Goal: Task Accomplishment & Management: Use online tool/utility

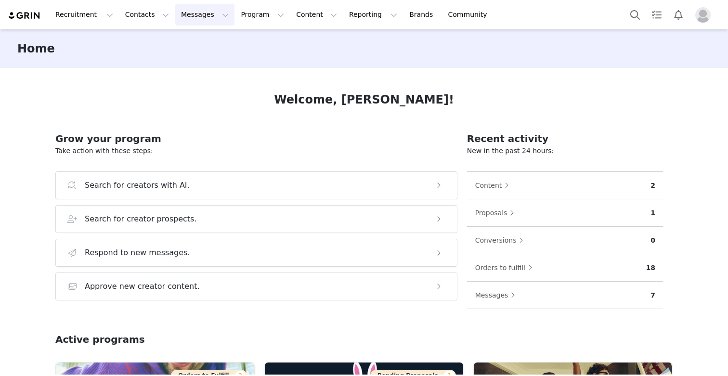
click at [196, 15] on button "Messages Messages" at bounding box center [204, 15] width 59 height 22
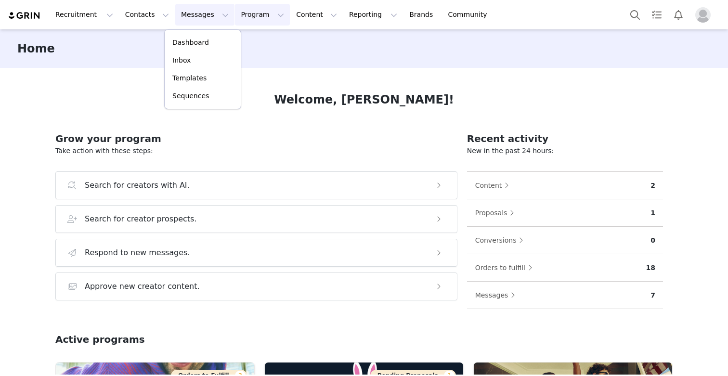
click at [243, 14] on button "Program Program" at bounding box center [262, 15] width 55 height 22
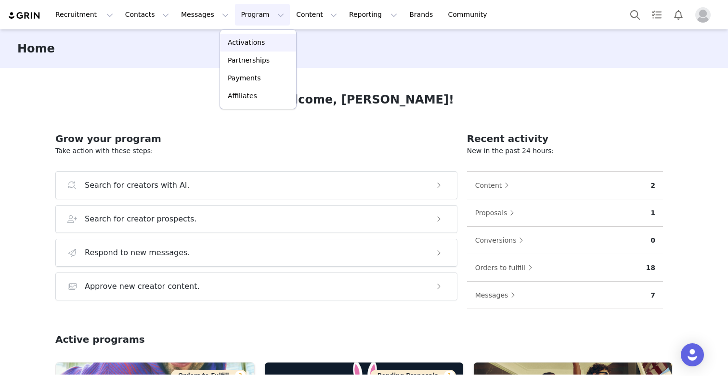
click at [241, 42] on p "Activations" at bounding box center [246, 43] width 37 height 10
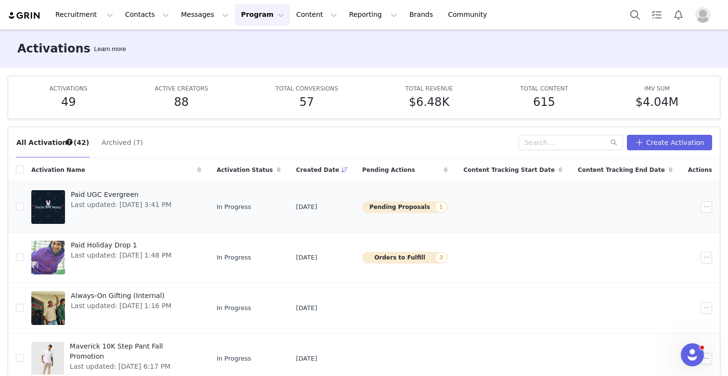
click at [108, 198] on span "Paid UGC Evergreen" at bounding box center [121, 195] width 101 height 10
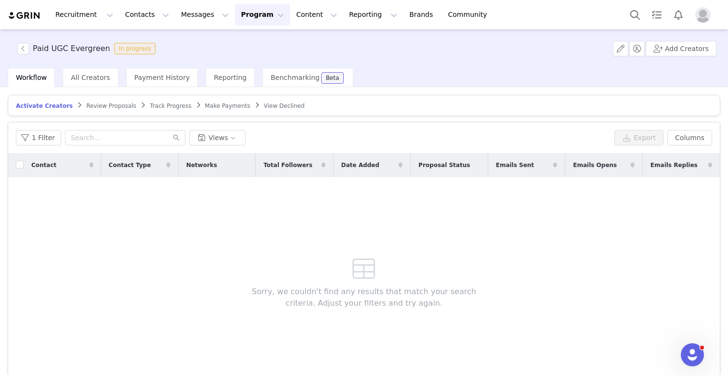
click at [86, 106] on span "Review Proposals" at bounding box center [111, 106] width 50 height 7
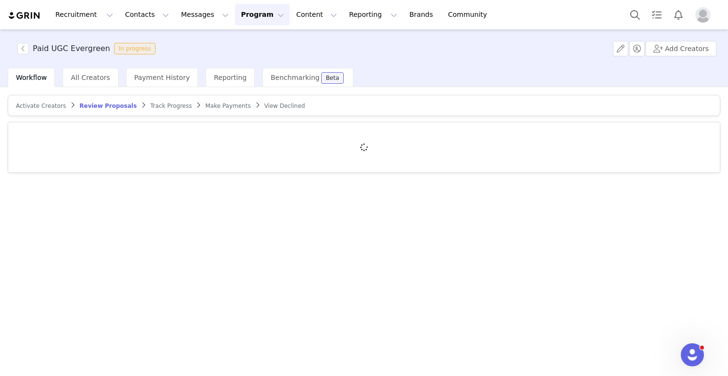
click at [177, 105] on span "Track Progress" at bounding box center [170, 106] width 41 height 7
click at [206, 102] on link "Make Payments" at bounding box center [227, 105] width 45 height 7
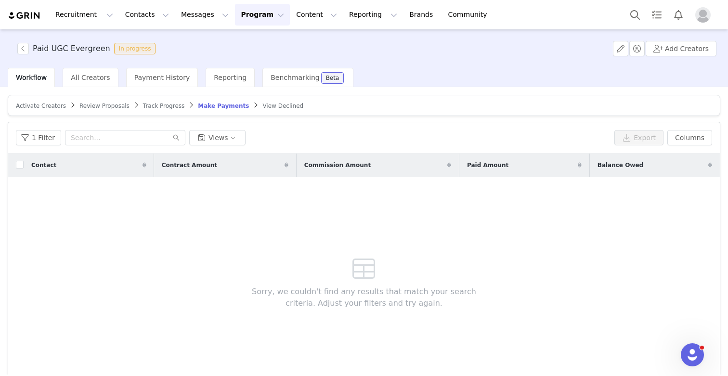
click at [44, 104] on span "Activate Creators" at bounding box center [41, 106] width 50 height 7
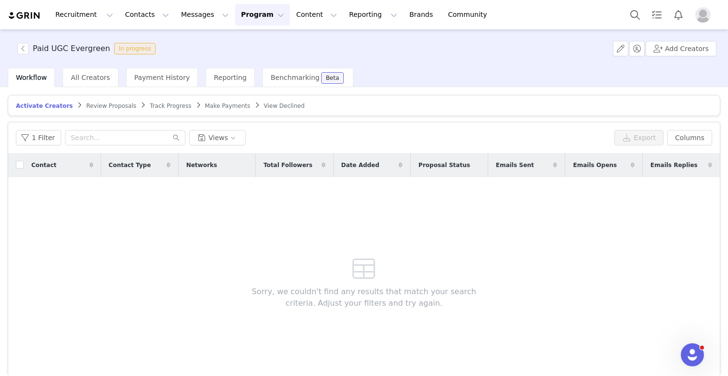
click at [98, 104] on span "Review Proposals" at bounding box center [111, 106] width 50 height 7
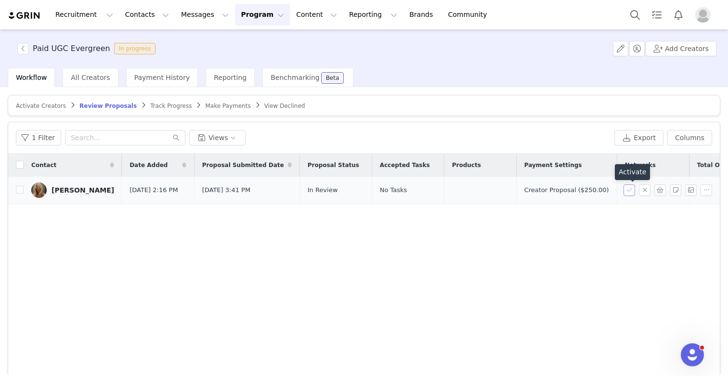
click at [631, 190] on button "button" at bounding box center [630, 190] width 12 height 12
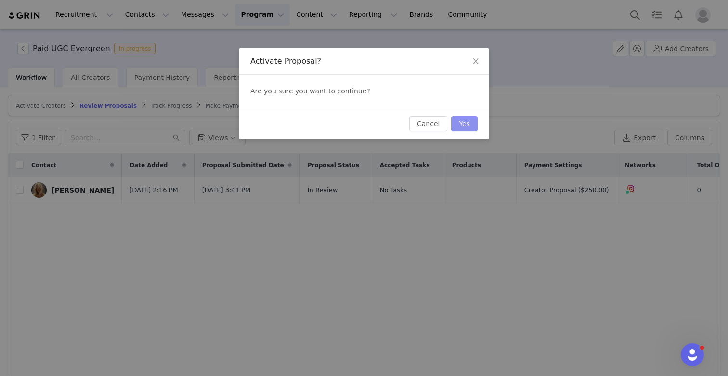
click at [469, 120] on button "Yes" at bounding box center [464, 123] width 26 height 15
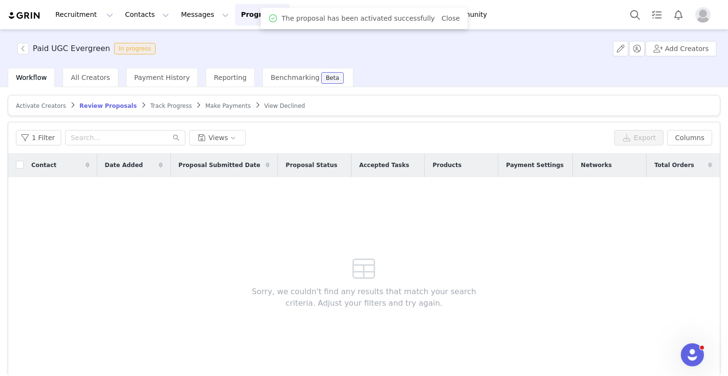
click at [161, 105] on span "Track Progress" at bounding box center [170, 106] width 41 height 7
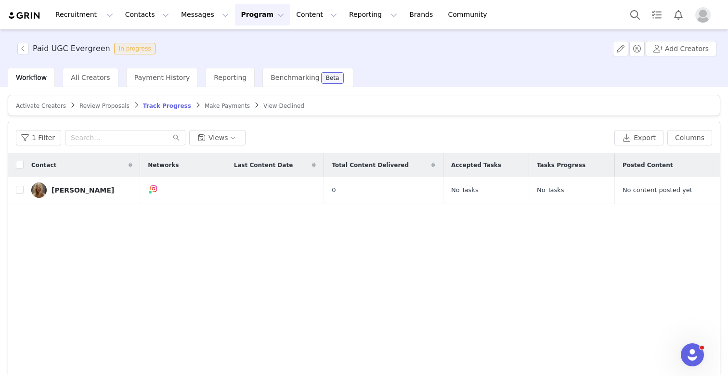
click at [220, 106] on span "Make Payments" at bounding box center [227, 106] width 45 height 7
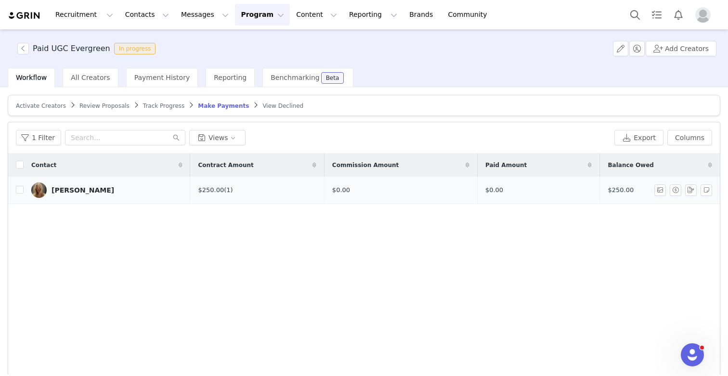
click at [14, 191] on td at bounding box center [15, 190] width 15 height 27
click at [20, 188] on input "checkbox" at bounding box center [20, 190] width 8 height 8
checkbox input "true"
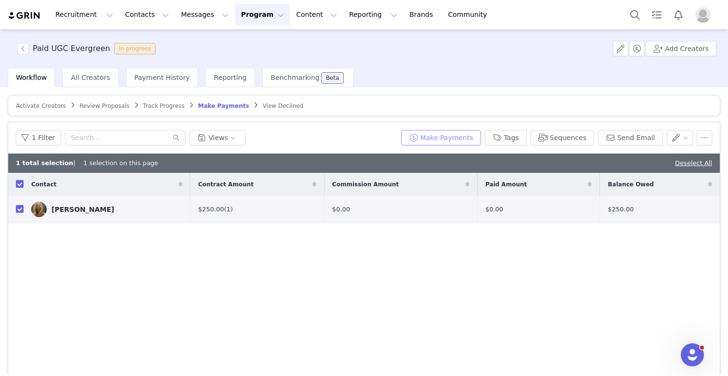
click at [456, 138] on button "Make Payments" at bounding box center [441, 137] width 80 height 15
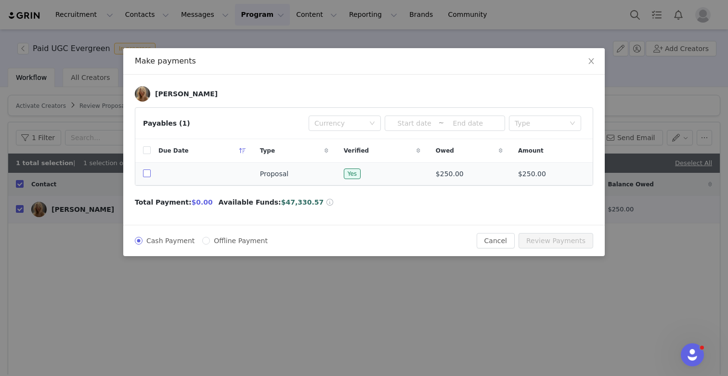
click at [145, 172] on input "checkbox" at bounding box center [147, 174] width 8 height 8
checkbox input "true"
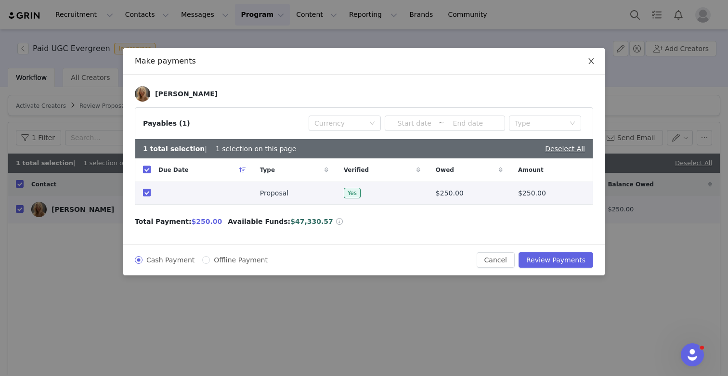
click at [592, 56] on span "Close" at bounding box center [591, 61] width 27 height 27
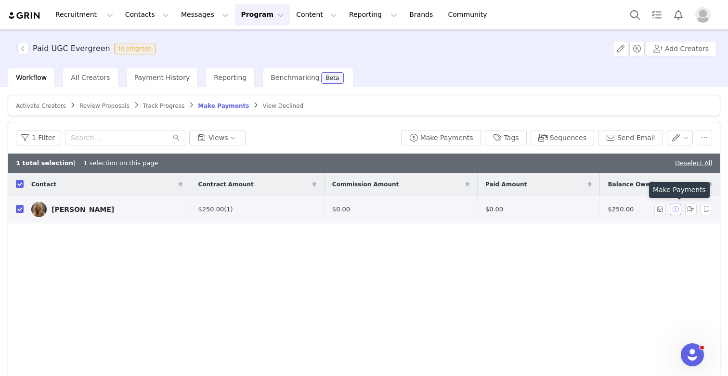
click at [674, 207] on button "button" at bounding box center [676, 210] width 12 height 12
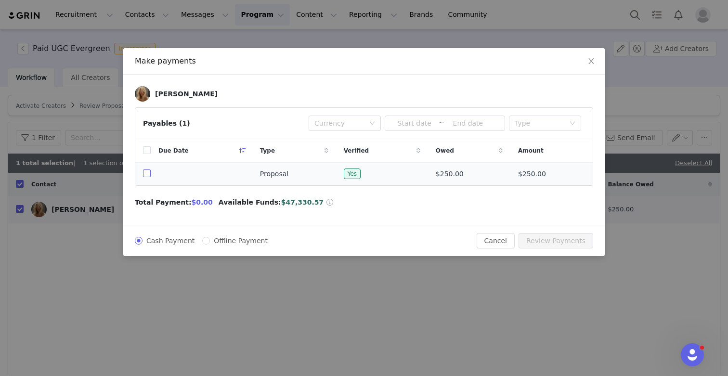
click at [145, 174] on input "checkbox" at bounding box center [147, 174] width 8 height 8
checkbox input "true"
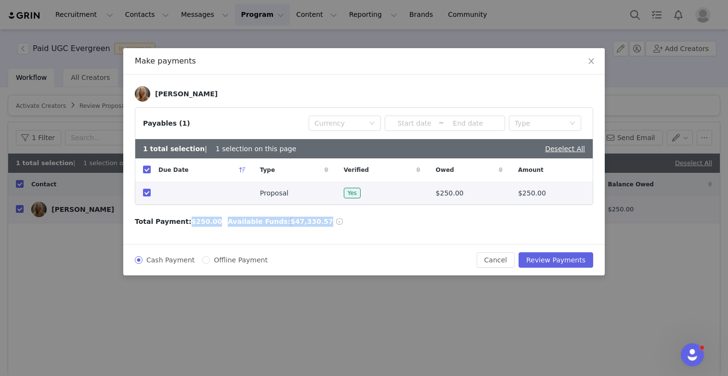
drag, startPoint x: 180, startPoint y: 219, endPoint x: 284, endPoint y: 231, distance: 104.7
click at [284, 231] on div "[PERSON_NAME] Payables (1) Currency ~ Type 1 total selection | 1 selection on t…" at bounding box center [364, 160] width 482 height 170
click at [368, 123] on div "Currency" at bounding box center [342, 123] width 54 height 14
click at [366, 156] on li "CAD" at bounding box center [345, 157] width 72 height 15
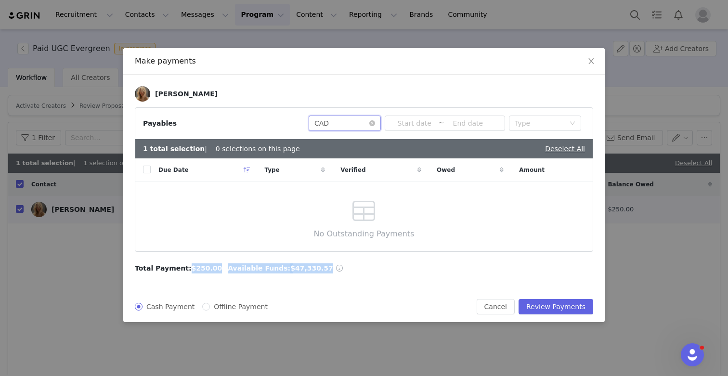
click at [363, 126] on div "Currency CAD" at bounding box center [342, 123] width 54 height 14
click at [355, 145] on li "USD" at bounding box center [345, 142] width 72 height 15
checkbox input "true"
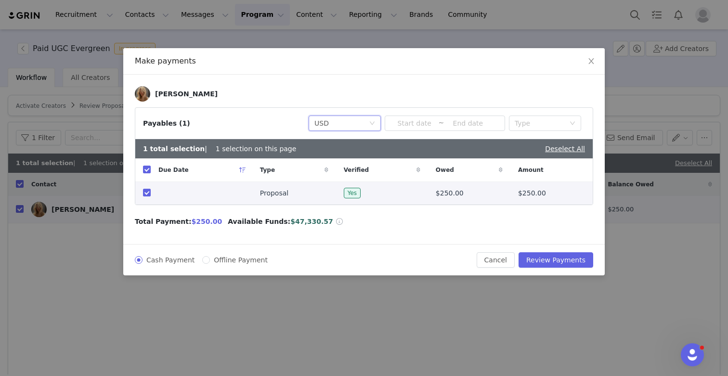
click at [335, 224] on span at bounding box center [339, 221] width 9 height 7
click at [321, 275] on div "Cash Payment Offline Payment Cancel Review Payments" at bounding box center [364, 259] width 482 height 31
click at [495, 262] on button "Cancel" at bounding box center [496, 259] width 38 height 15
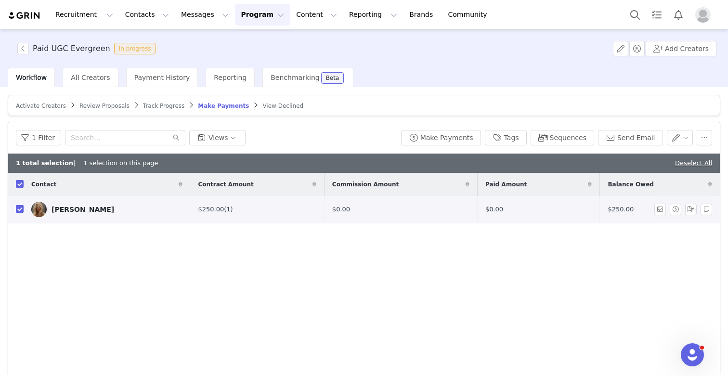
click at [20, 212] on input "checkbox" at bounding box center [20, 209] width 8 height 8
checkbox input "false"
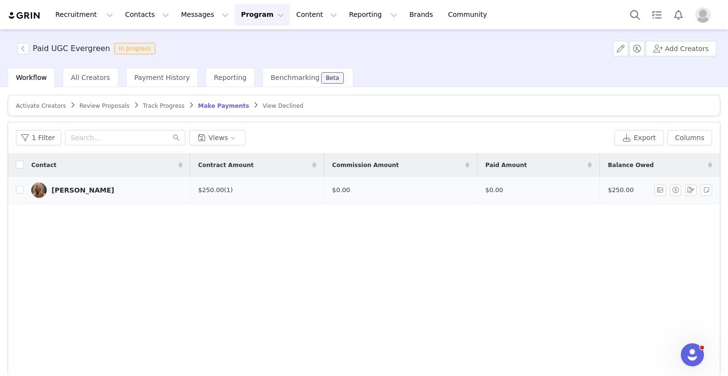
click at [79, 184] on link "[PERSON_NAME]" at bounding box center [106, 190] width 151 height 15
click at [79, 184] on div "Paid UGC Evergreen In progress Add Creators Workflow All Creators Payment Histo…" at bounding box center [364, 201] width 728 height 345
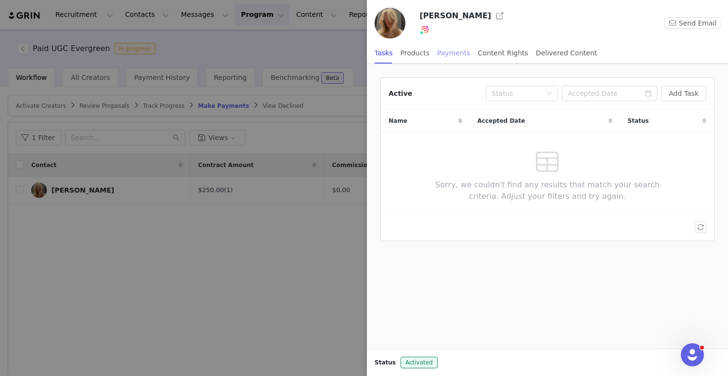
click at [442, 51] on div "Payments" at bounding box center [453, 53] width 33 height 22
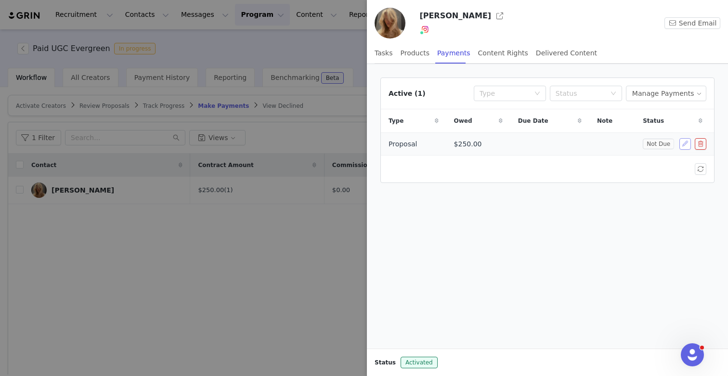
click at [685, 142] on button "button" at bounding box center [686, 144] width 12 height 12
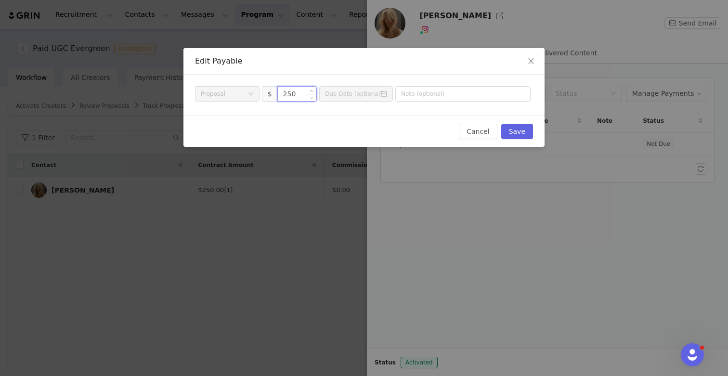
click at [291, 92] on input "250" at bounding box center [297, 94] width 39 height 14
type input "180"
click at [519, 128] on button "Save" at bounding box center [517, 131] width 32 height 15
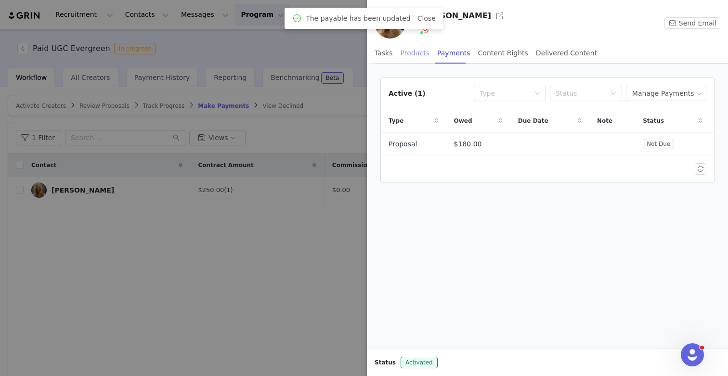
click at [415, 51] on div "Products" at bounding box center [415, 53] width 29 height 22
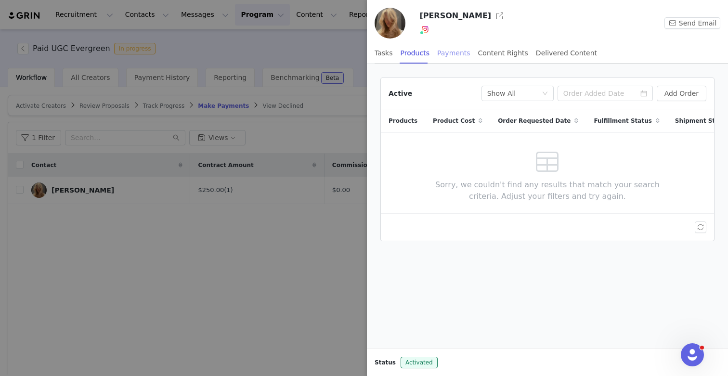
click at [451, 55] on div "Payments" at bounding box center [453, 53] width 33 height 22
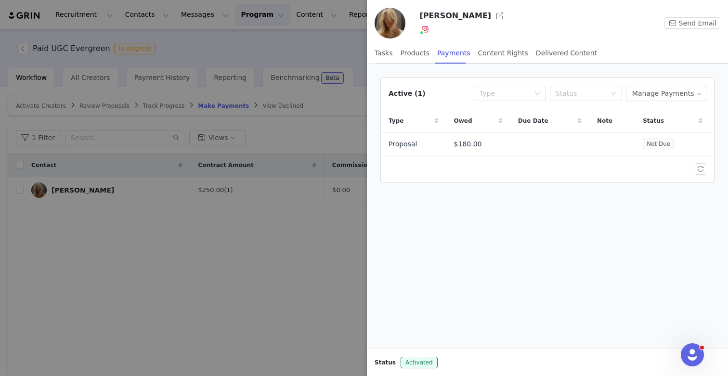
click at [250, 274] on div at bounding box center [364, 188] width 728 height 376
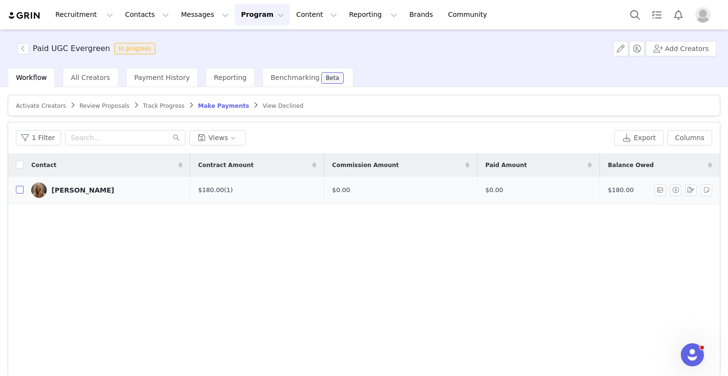
click at [23, 190] on input "checkbox" at bounding box center [20, 190] width 8 height 8
checkbox input "true"
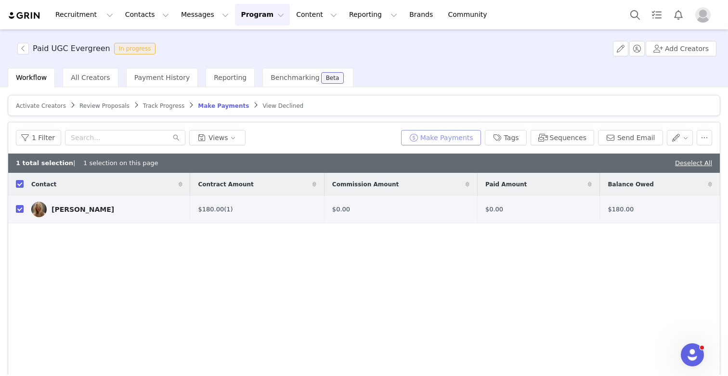
click at [431, 137] on button "Make Payments" at bounding box center [441, 137] width 80 height 15
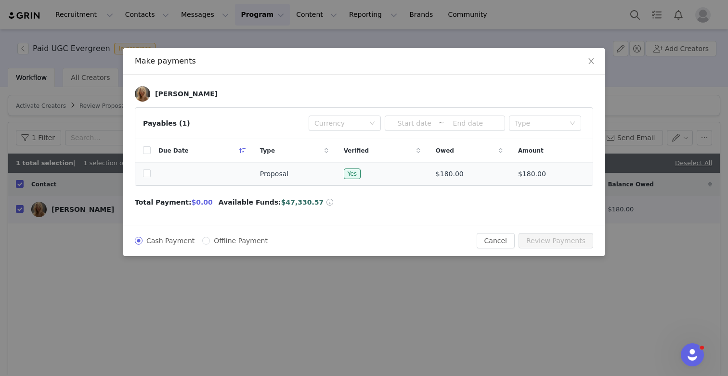
click at [142, 173] on td at bounding box center [142, 174] width 15 height 23
click at [145, 175] on input "checkbox" at bounding box center [147, 174] width 8 height 8
checkbox input "true"
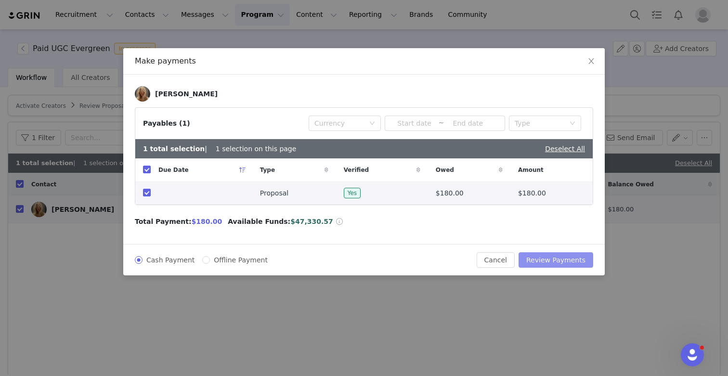
click at [559, 258] on button "Review Payments" at bounding box center [556, 259] width 75 height 15
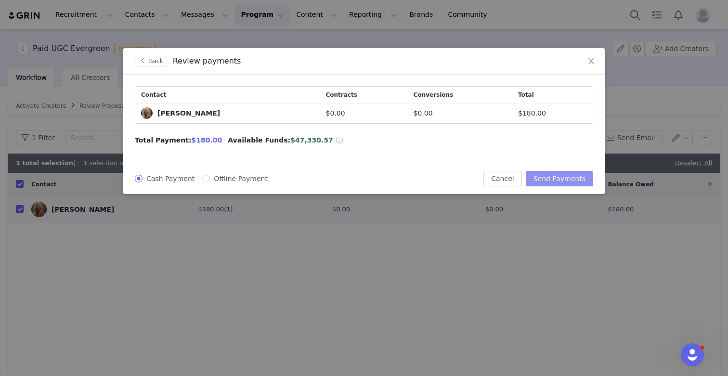
click at [563, 180] on button "Send Payments" at bounding box center [559, 178] width 67 height 15
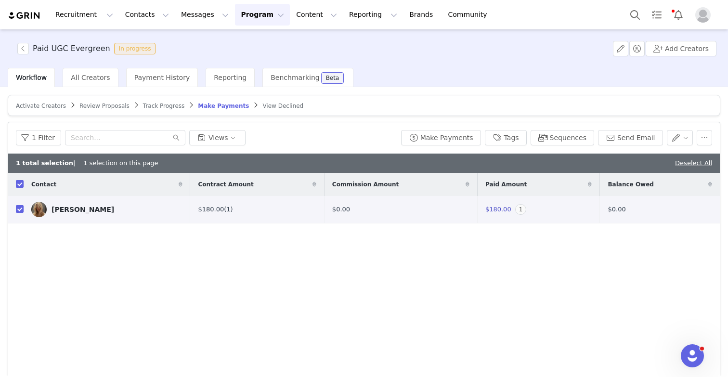
click at [384, 316] on div "Contact Contract Amount Commission Amount Paid Amount Balance Owed [PERSON_NAME…" at bounding box center [364, 278] width 712 height 211
click at [55, 107] on span "Activate Creators" at bounding box center [41, 106] width 50 height 7
